Goal: Find specific page/section: Find specific page/section

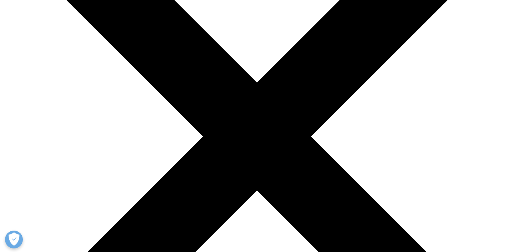
scroll to position [150, 0]
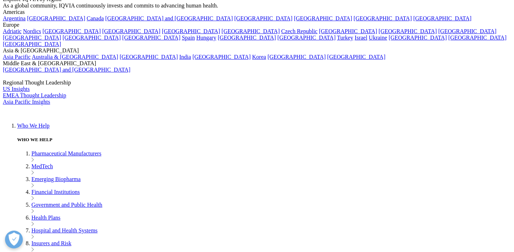
scroll to position [1642, 0]
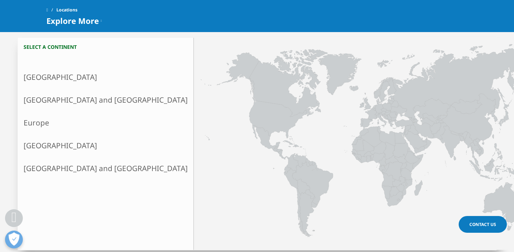
scroll to position [175, 0]
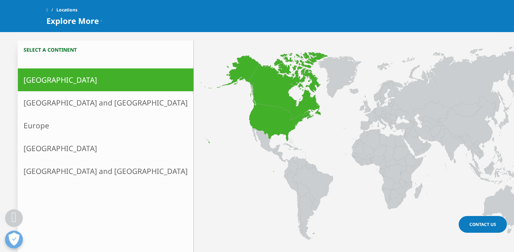
click at [200, 120] on icon at bounding box center [253, 100] width 106 height 88
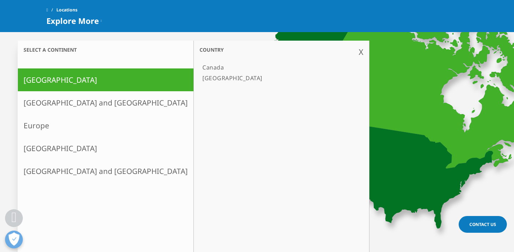
click at [199, 77] on link "[GEOGRAPHIC_DATA]" at bounding box center [277, 78] width 157 height 11
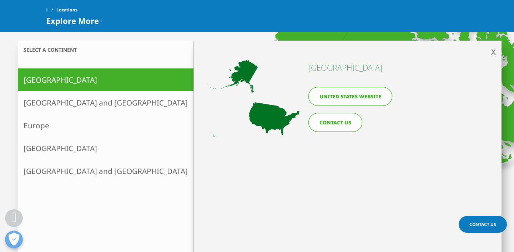
click at [352, 93] on link "United States website" at bounding box center [350, 96] width 84 height 19
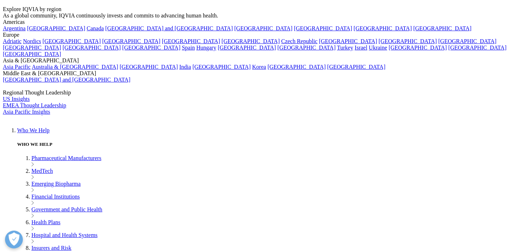
scroll to position [109, 0]
